Goal: Find specific page/section: Find specific page/section

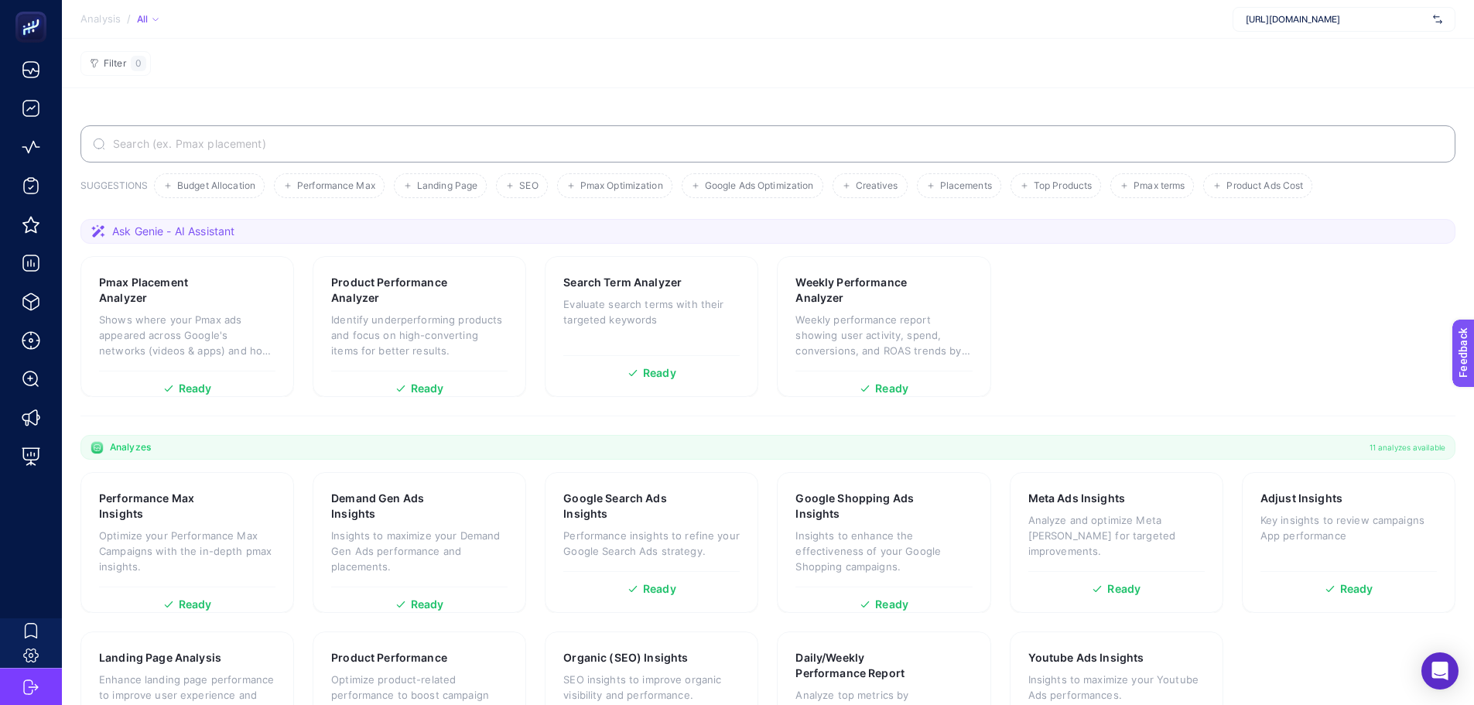
click at [1035, 59] on section "Filter 0" at bounding box center [768, 64] width 1412 height 50
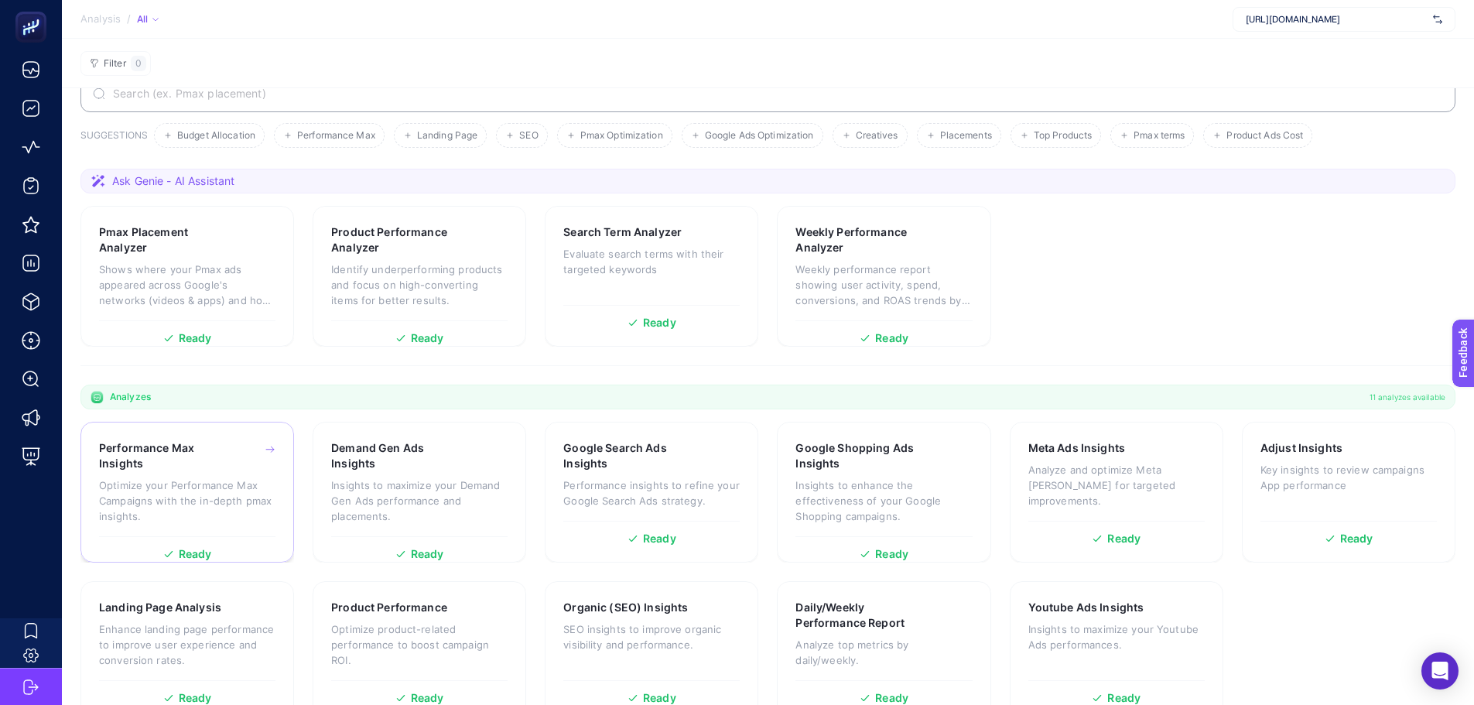
scroll to position [86, 0]
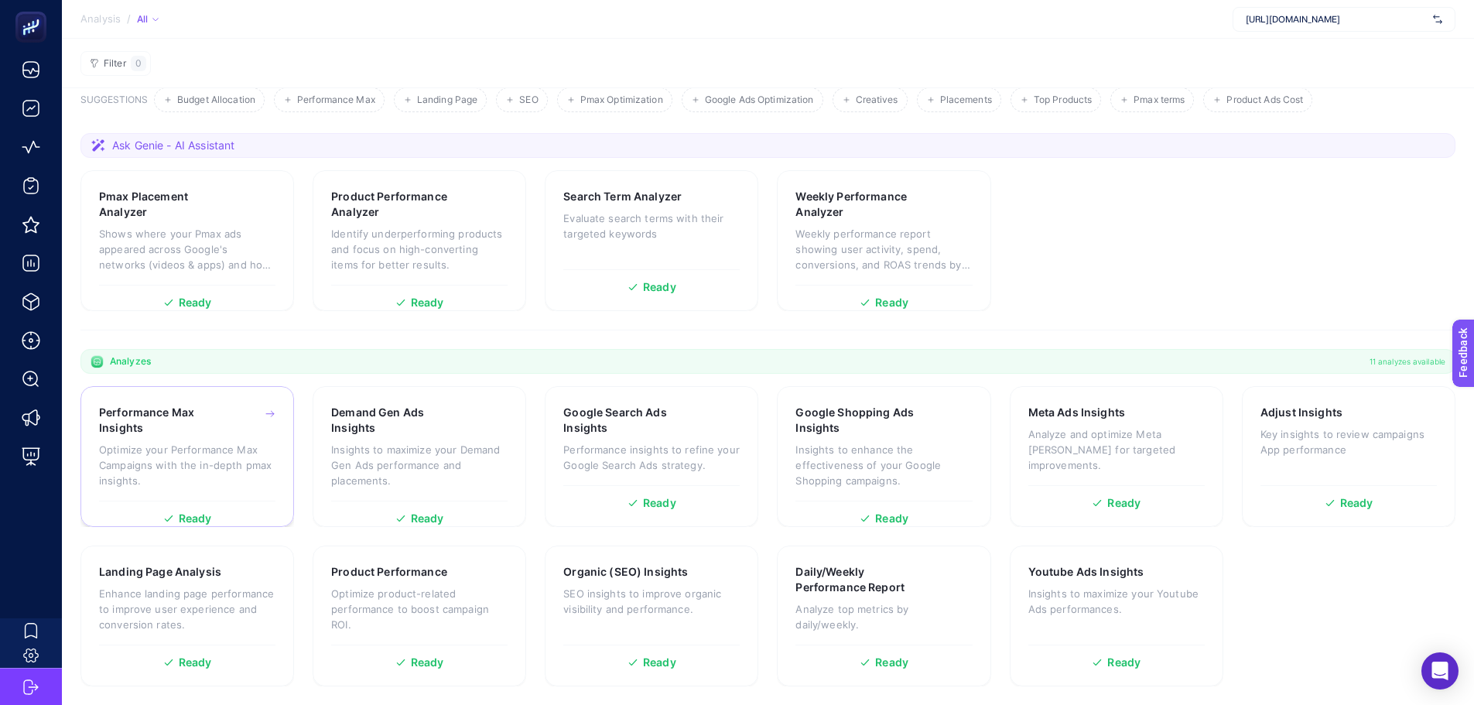
click at [241, 423] on div "Performance Max Insights" at bounding box center [187, 420] width 176 height 31
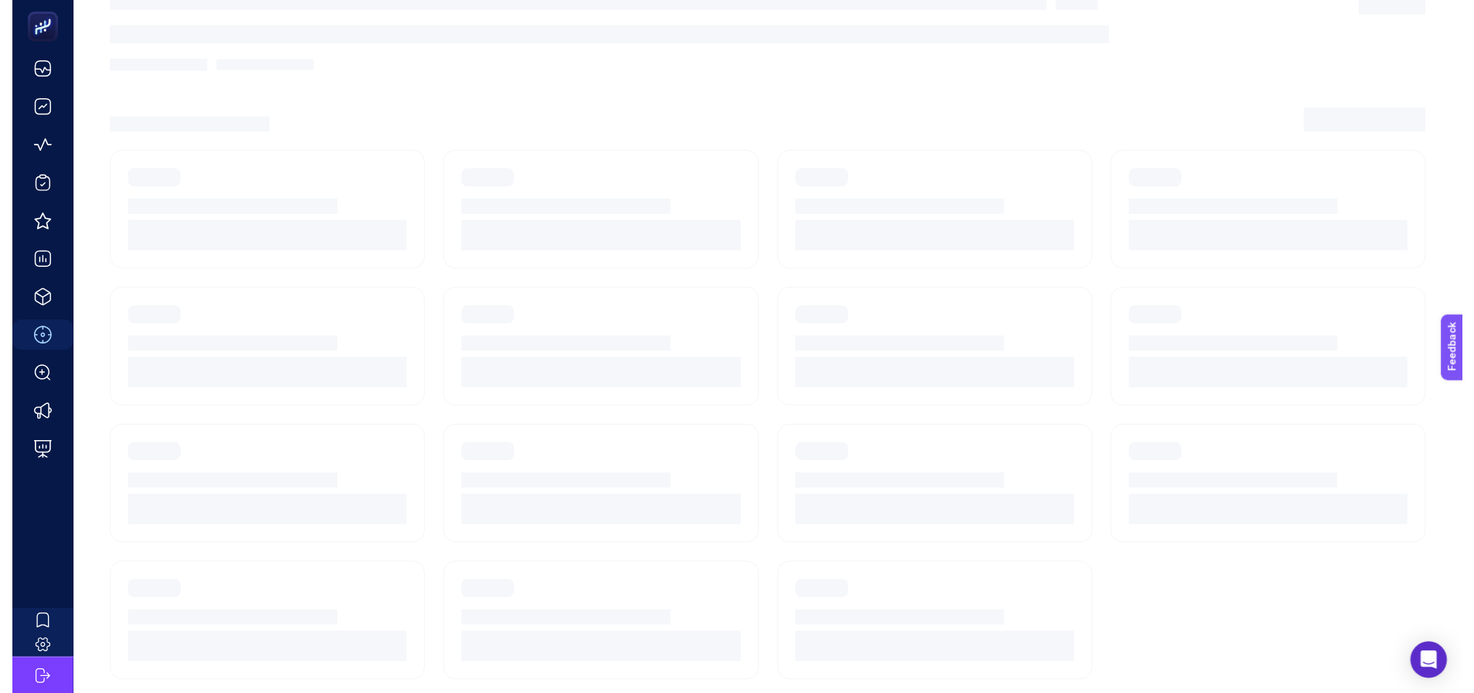
scroll to position [66, 0]
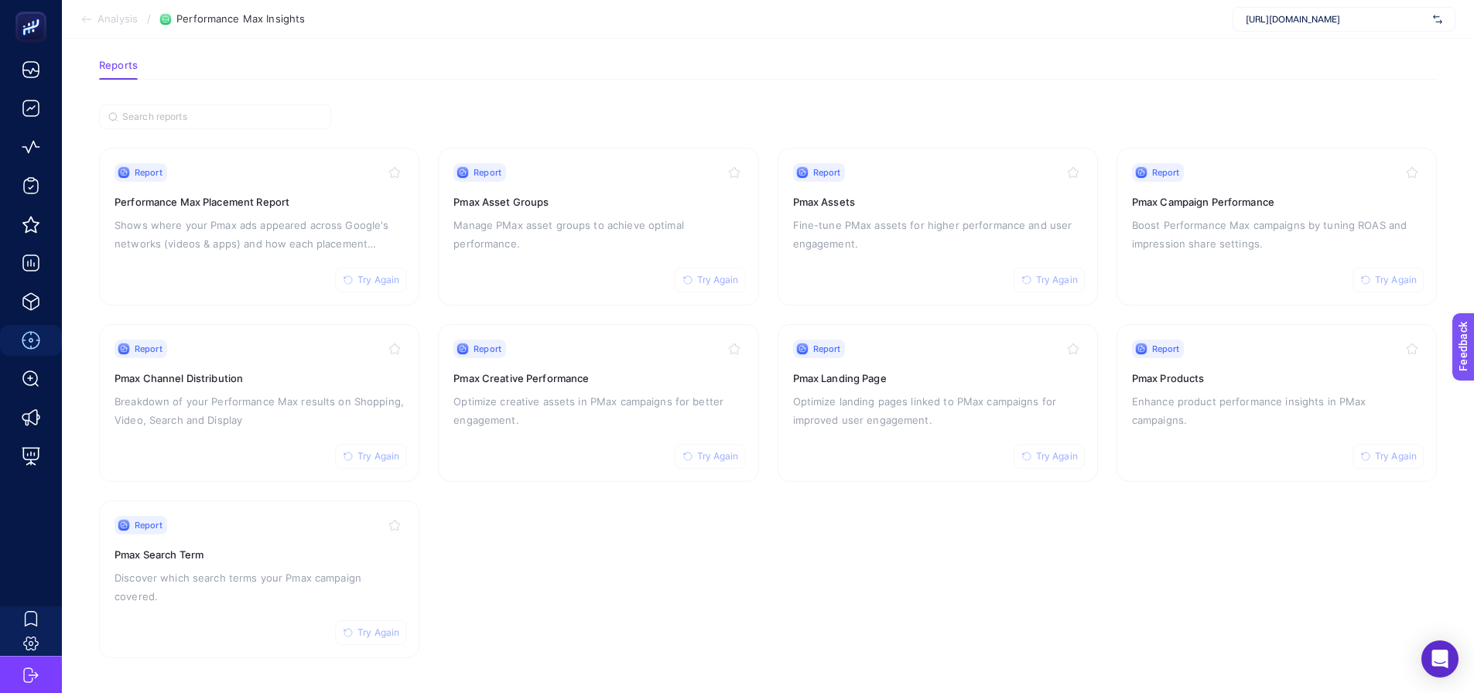
click at [562, 30] on section "Analysis / Performance Max Insights [URL][DOMAIN_NAME]" at bounding box center [768, 19] width 1412 height 39
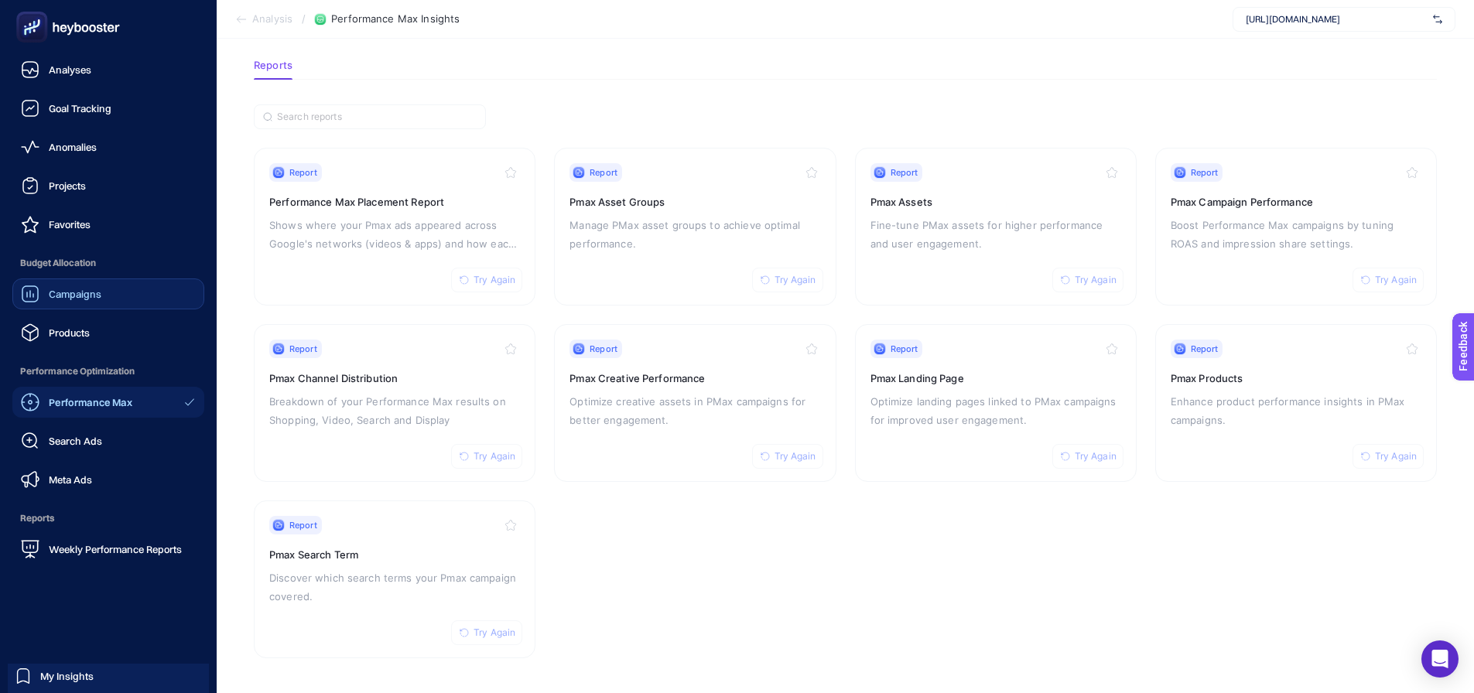
click at [86, 293] on span "Campaigns" at bounding box center [75, 294] width 53 height 12
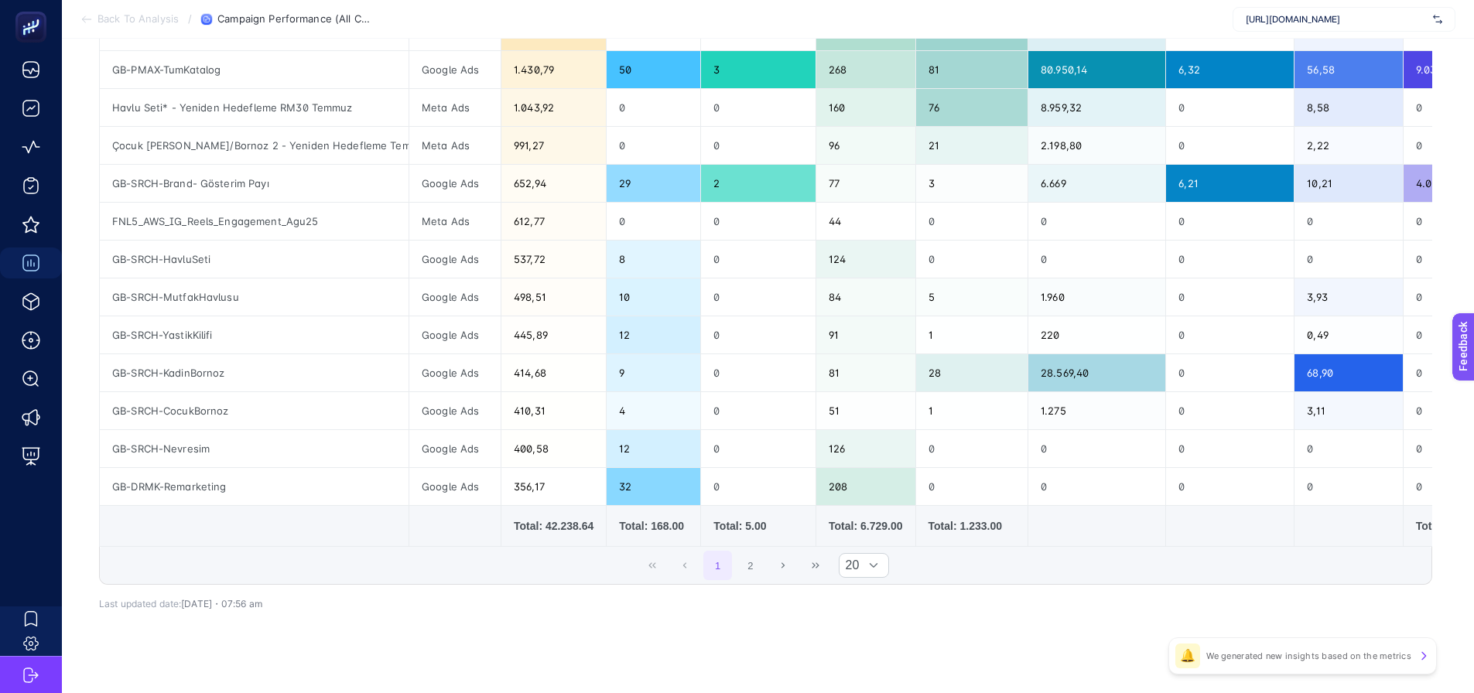
scroll to position [601, 0]
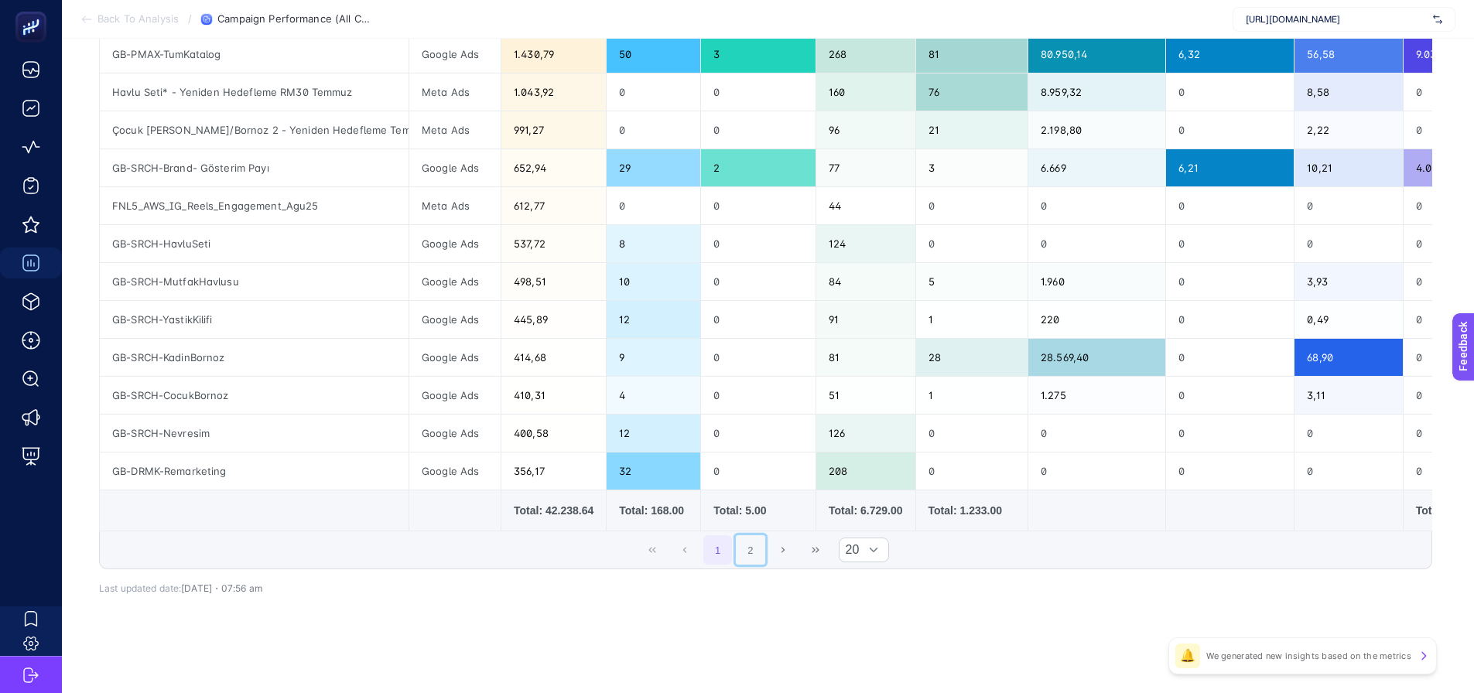
click at [758, 548] on button "2" at bounding box center [750, 549] width 29 height 29
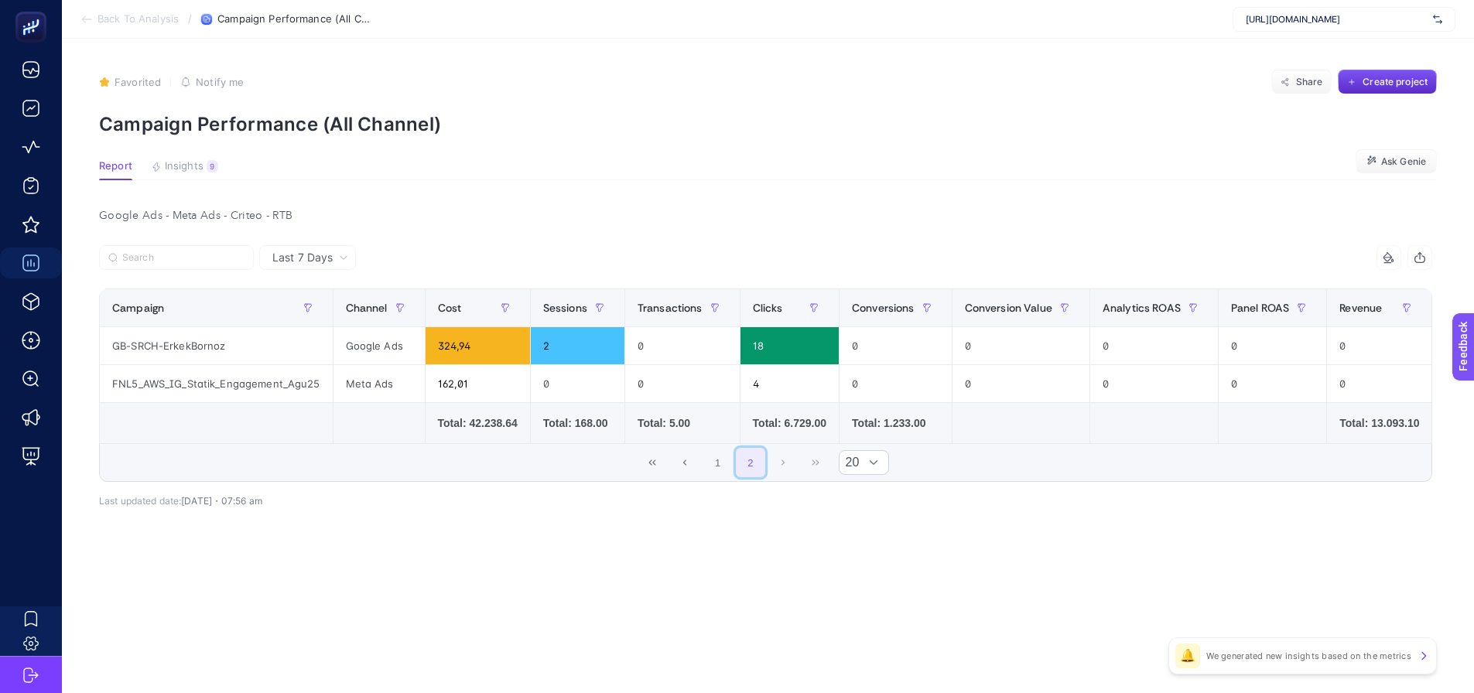
scroll to position [0, 0]
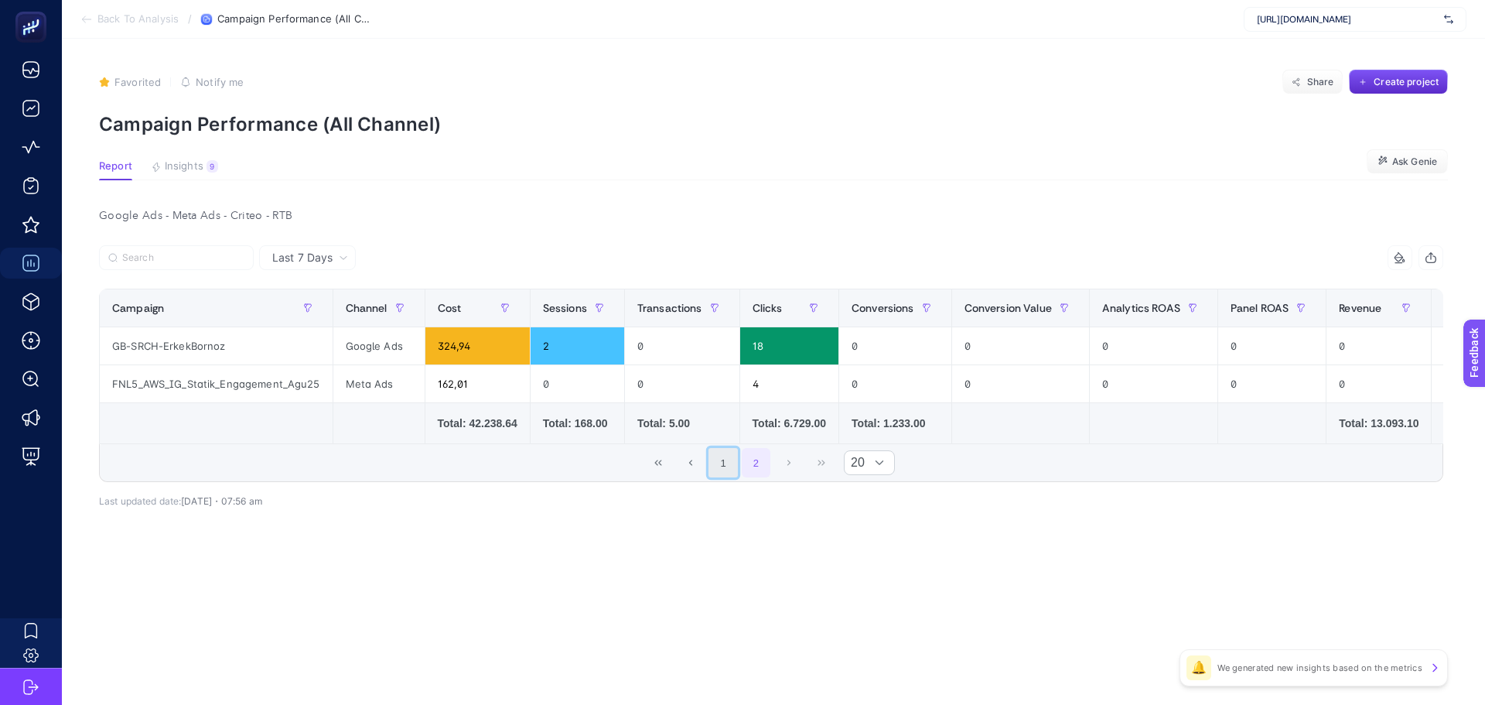
click at [723, 473] on button "1" at bounding box center [723, 462] width 29 height 29
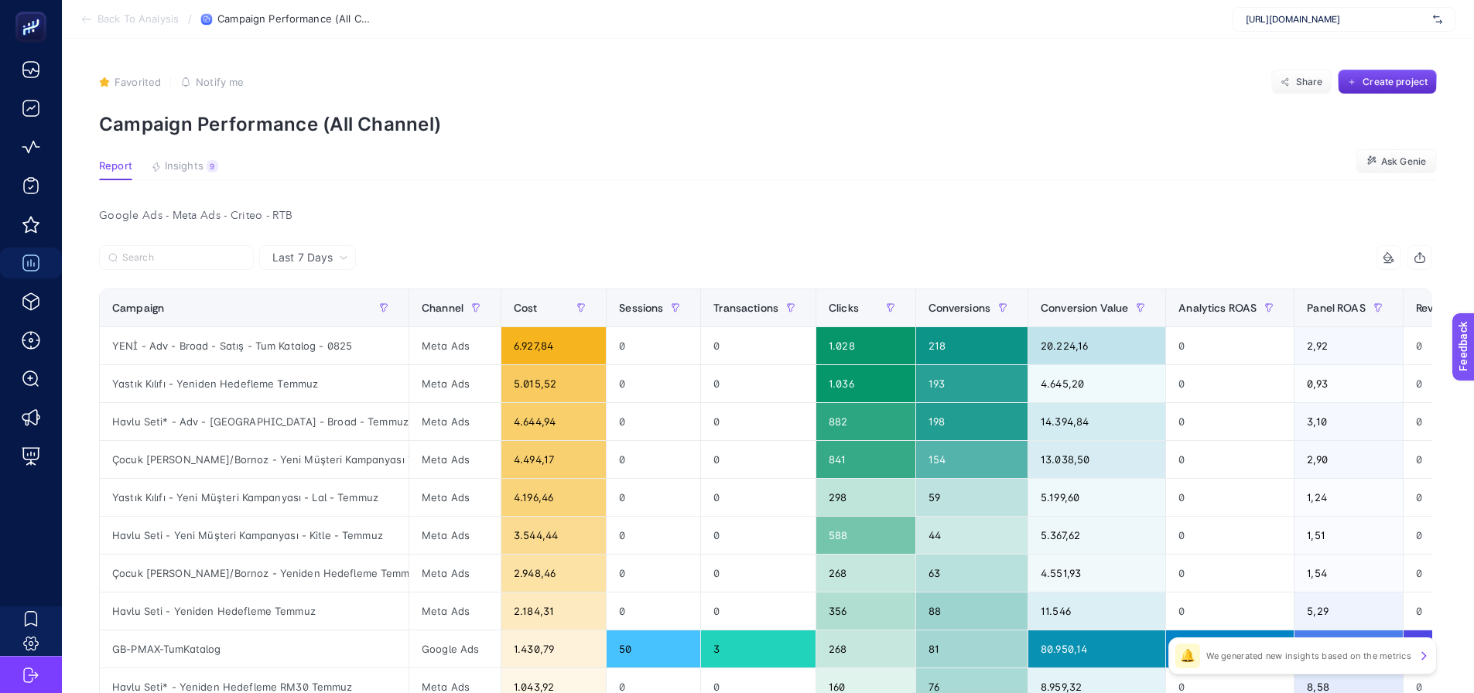
scroll to position [77, 0]
